Goal: Check status: Check status

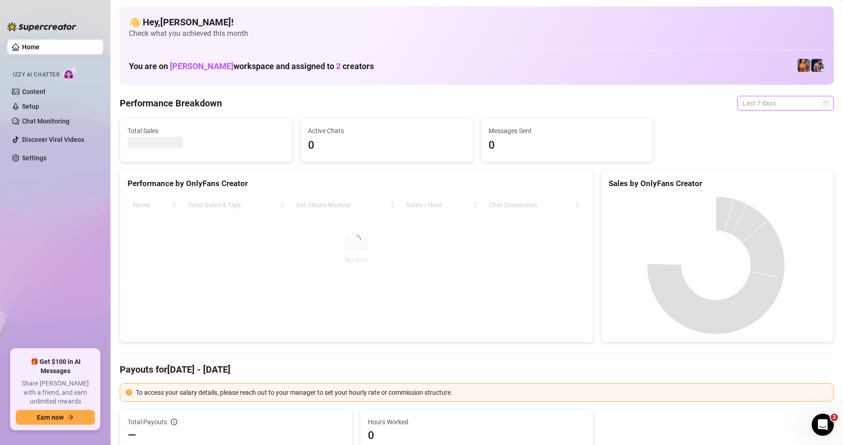
click at [796, 102] on span "Last 7 days" at bounding box center [785, 103] width 86 height 14
click at [752, 177] on div "Custom date" at bounding box center [777, 180] width 82 height 10
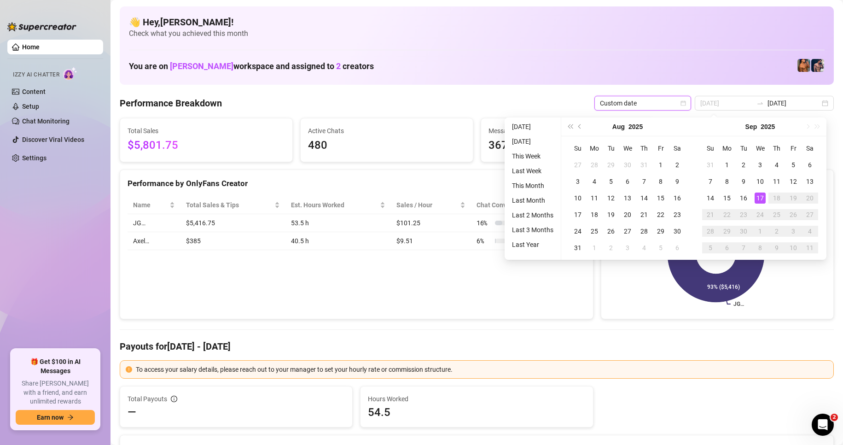
click at [757, 194] on div "17" at bounding box center [759, 197] width 11 height 11
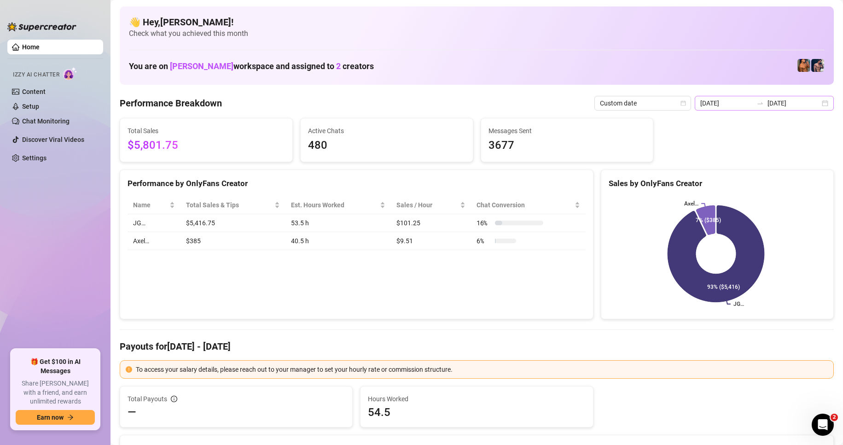
click at [813, 107] on div "[DATE] [DATE]" at bounding box center [763, 103] width 139 height 15
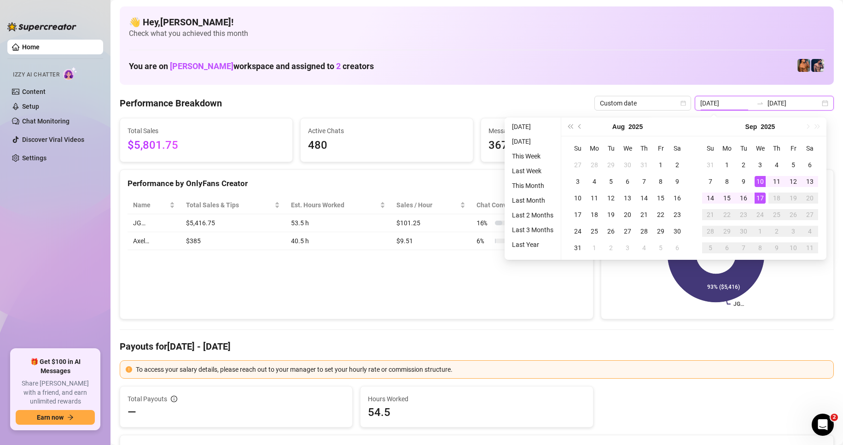
type input "[DATE]"
click at [759, 200] on div "17" at bounding box center [759, 197] width 11 height 11
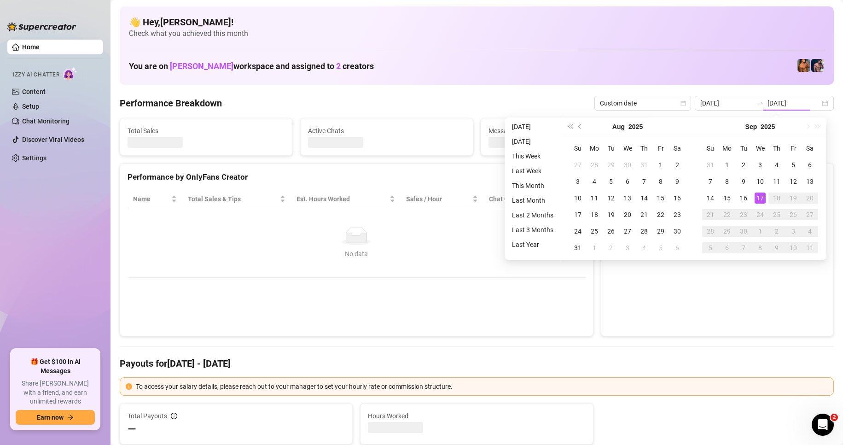
type input "[DATE]"
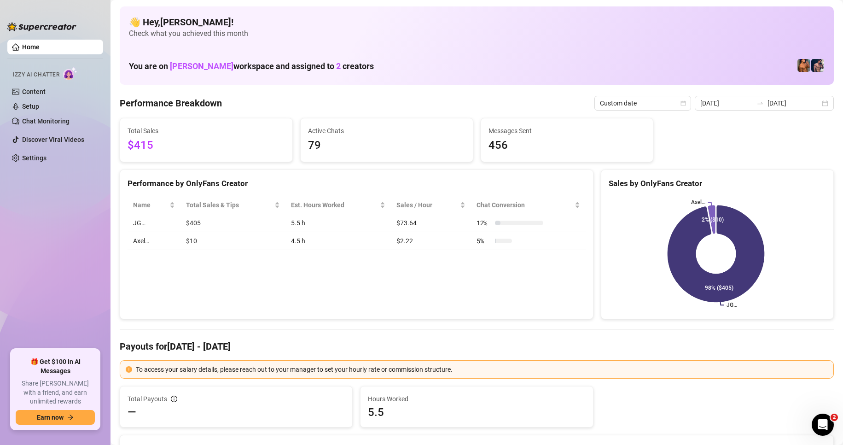
drag, startPoint x: 755, startPoint y: 191, endPoint x: 635, endPoint y: 167, distance: 122.6
drag, startPoint x: 635, startPoint y: 167, endPoint x: 437, endPoint y: 282, distance: 228.7
click at [437, 282] on div "Performance by OnlyFans Creator Name Total Sales & Tips Est. Hours Worked Sales…" at bounding box center [357, 244] width 474 height 150
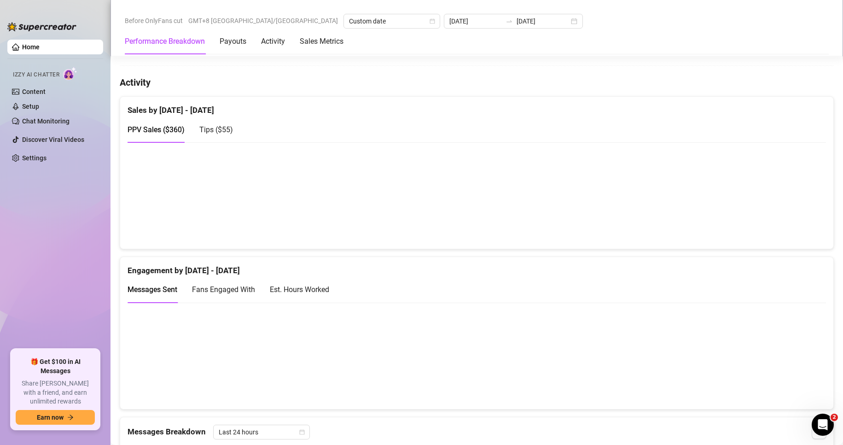
scroll to position [460, 0]
